Goal: Complete application form

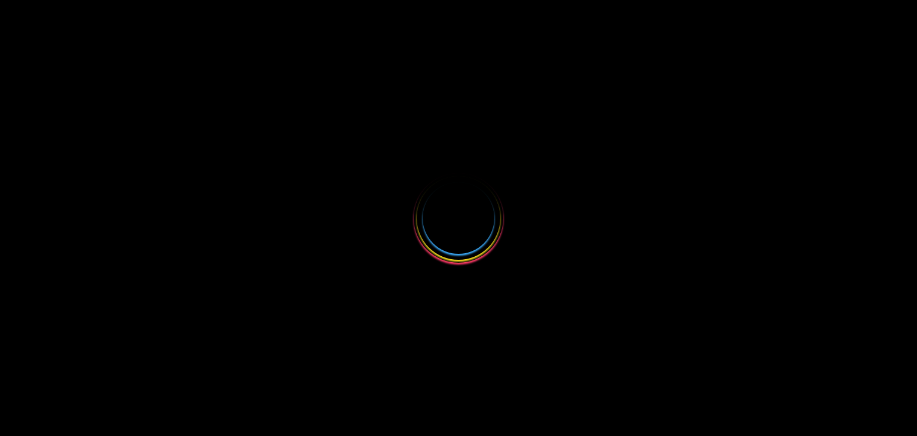
drag, startPoint x: 0, startPoint y: 0, endPoint x: 674, endPoint y: 410, distance: 789.1
click at [674, 410] on div at bounding box center [458, 218] width 917 height 436
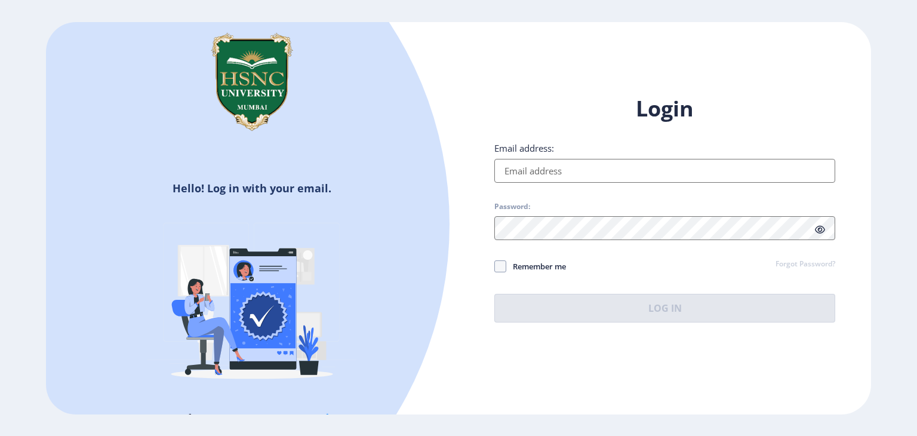
click at [647, 172] on input "Email address:" at bounding box center [665, 171] width 341 height 24
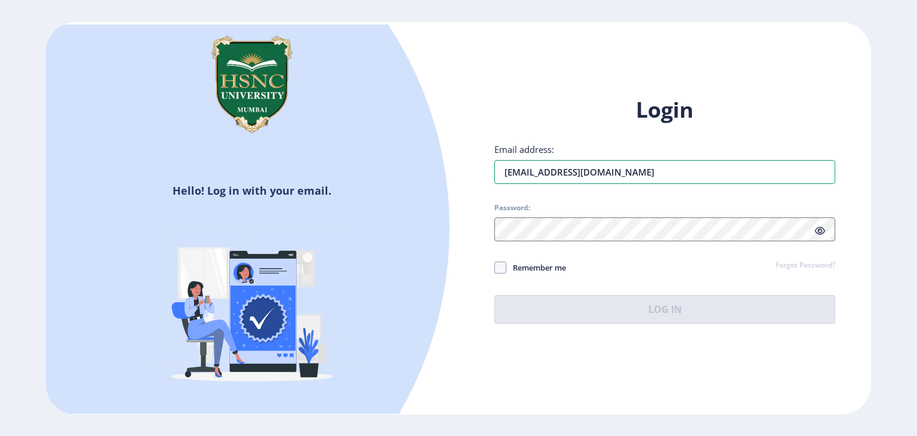
type input "[EMAIL_ADDRESS][DOMAIN_NAME]"
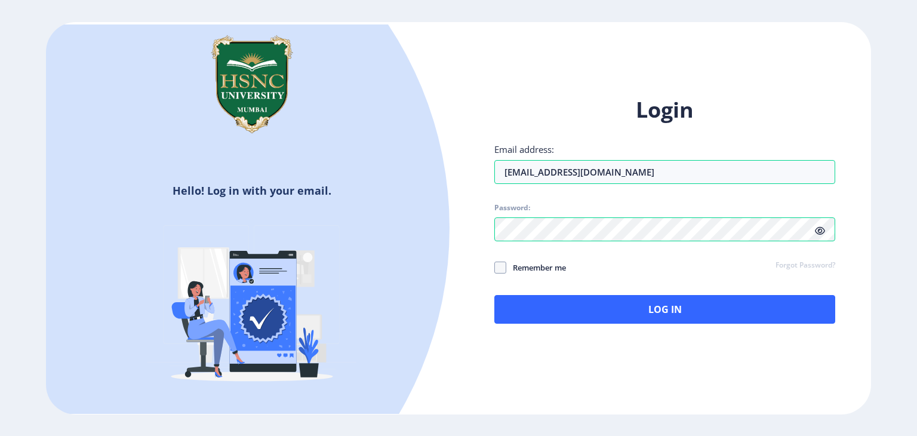
click at [815, 229] on icon at bounding box center [820, 230] width 10 height 9
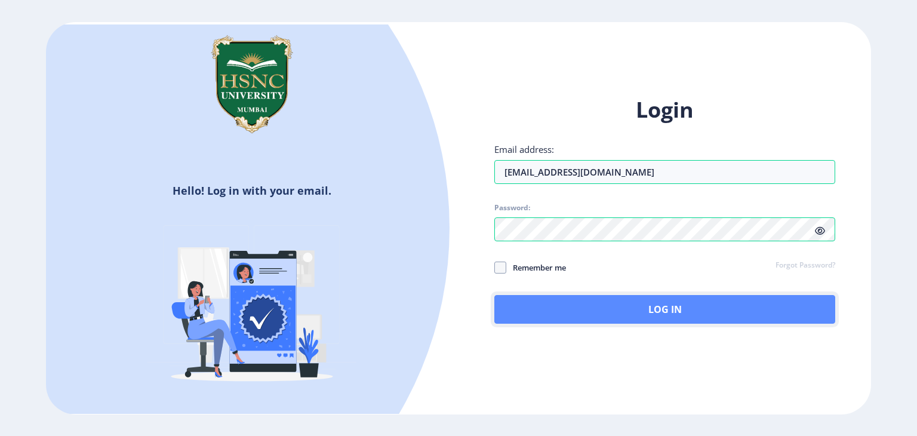
click at [605, 315] on button "Log In" at bounding box center [665, 309] width 341 height 29
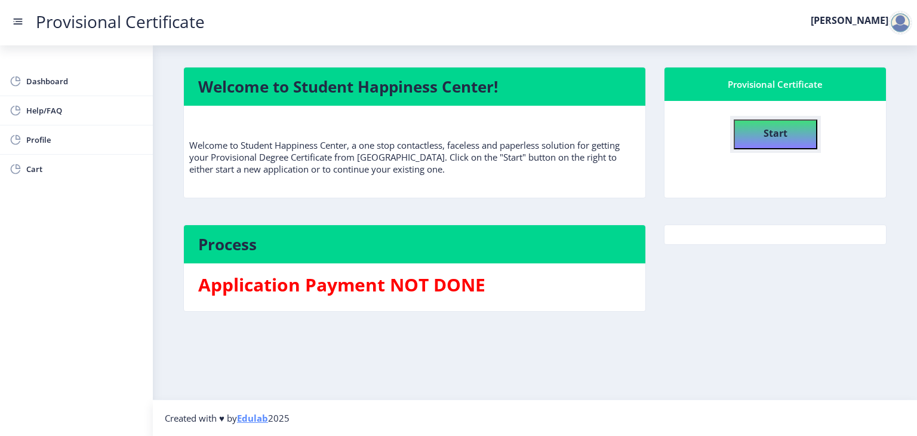
click at [753, 142] on button "Start" at bounding box center [776, 134] width 84 height 30
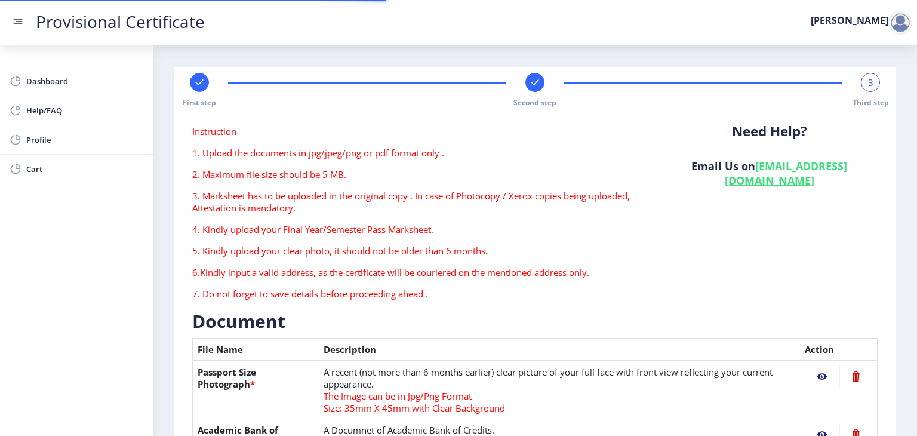
type textarea "[STREET_ADDRESS]"
type input "462001"
type input "Shahajahanabad S.O"
type input "BHOPAL"
type input "[GEOGRAPHIC_DATA]"
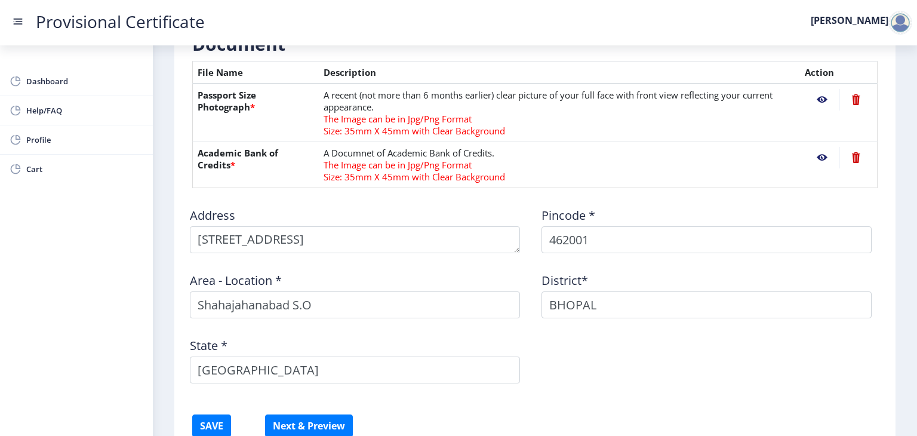
scroll to position [373, 0]
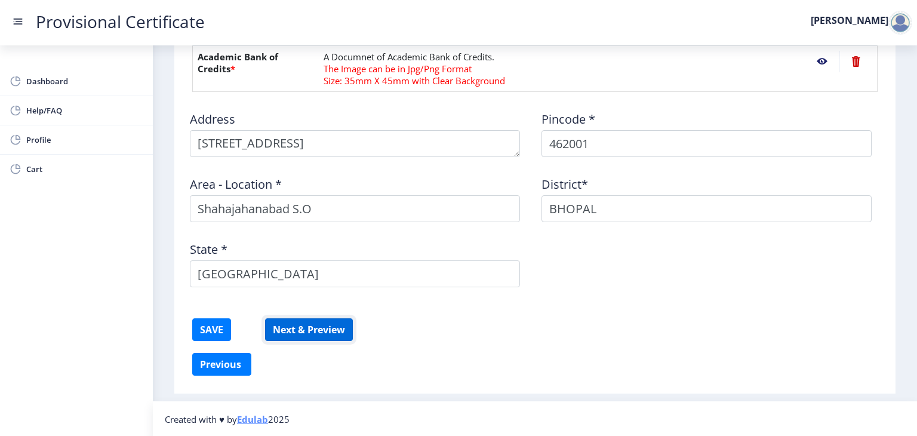
click at [300, 330] on button "Next & Preview" at bounding box center [309, 329] width 88 height 23
click at [212, 329] on button "SAVE" at bounding box center [211, 329] width 39 height 23
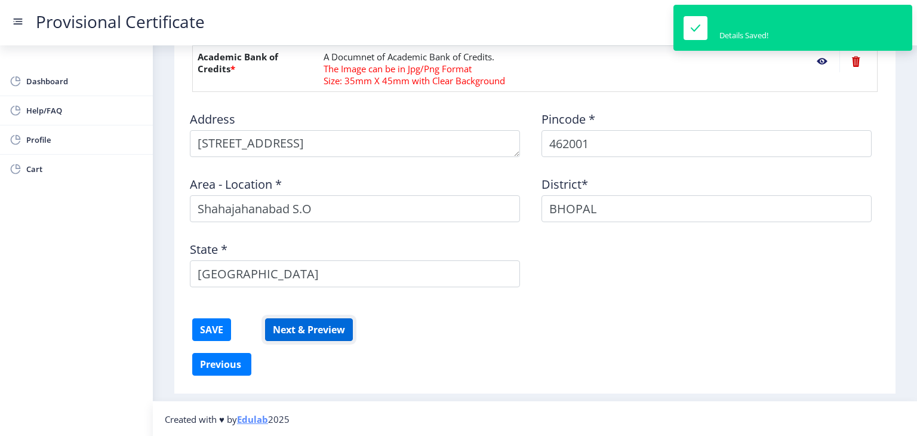
click at [325, 335] on button "Next & Preview" at bounding box center [309, 329] width 88 height 23
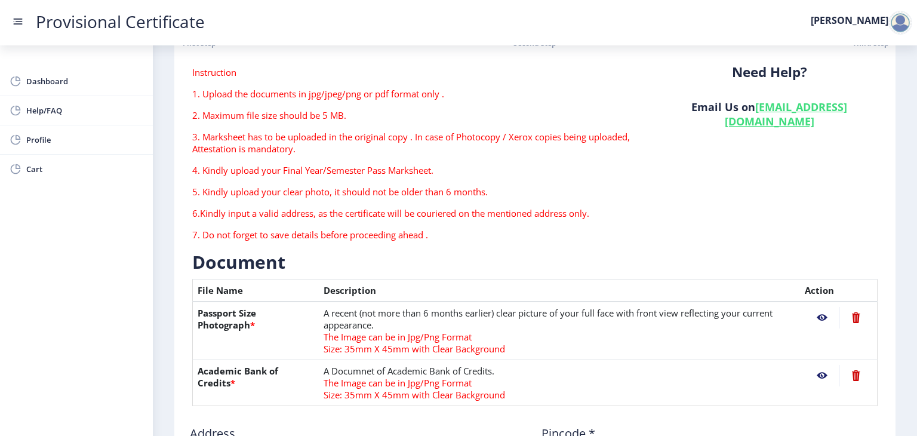
scroll to position [59, 0]
click at [620, 383] on td "A Documnet of Academic Bank of Credits. The Image can be in Jpg/Png Format Size…" at bounding box center [559, 384] width 481 height 46
click at [827, 382] on nb-action at bounding box center [822, 377] width 35 height 22
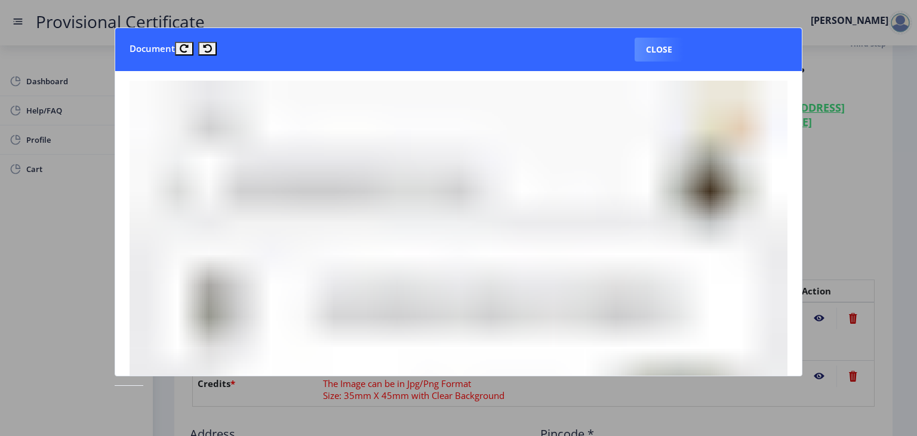
drag, startPoint x: 600, startPoint y: 261, endPoint x: 817, endPoint y: 105, distance: 267.5
click at [817, 105] on div at bounding box center [458, 218] width 917 height 436
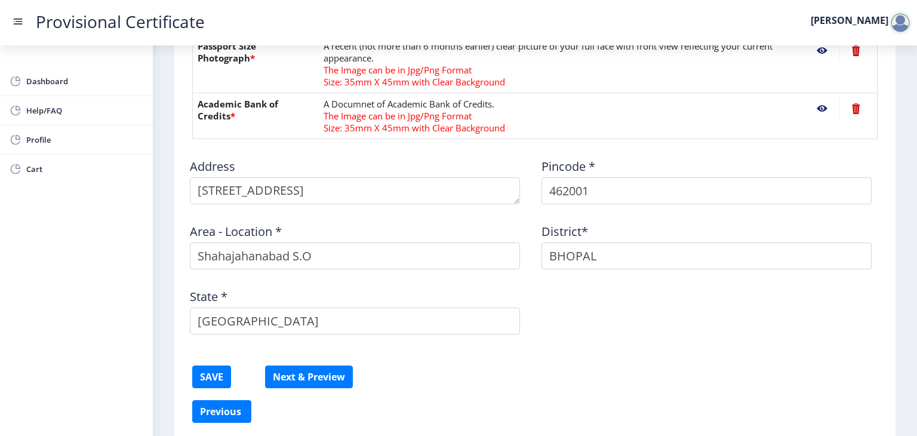
scroll to position [373, 0]
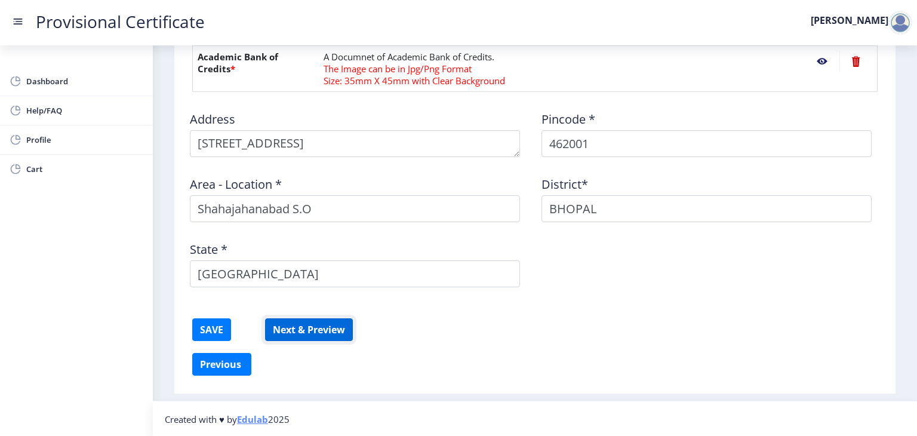
click at [308, 323] on button "Next & Preview" at bounding box center [309, 329] width 88 height 23
